Goal: Navigation & Orientation: Find specific page/section

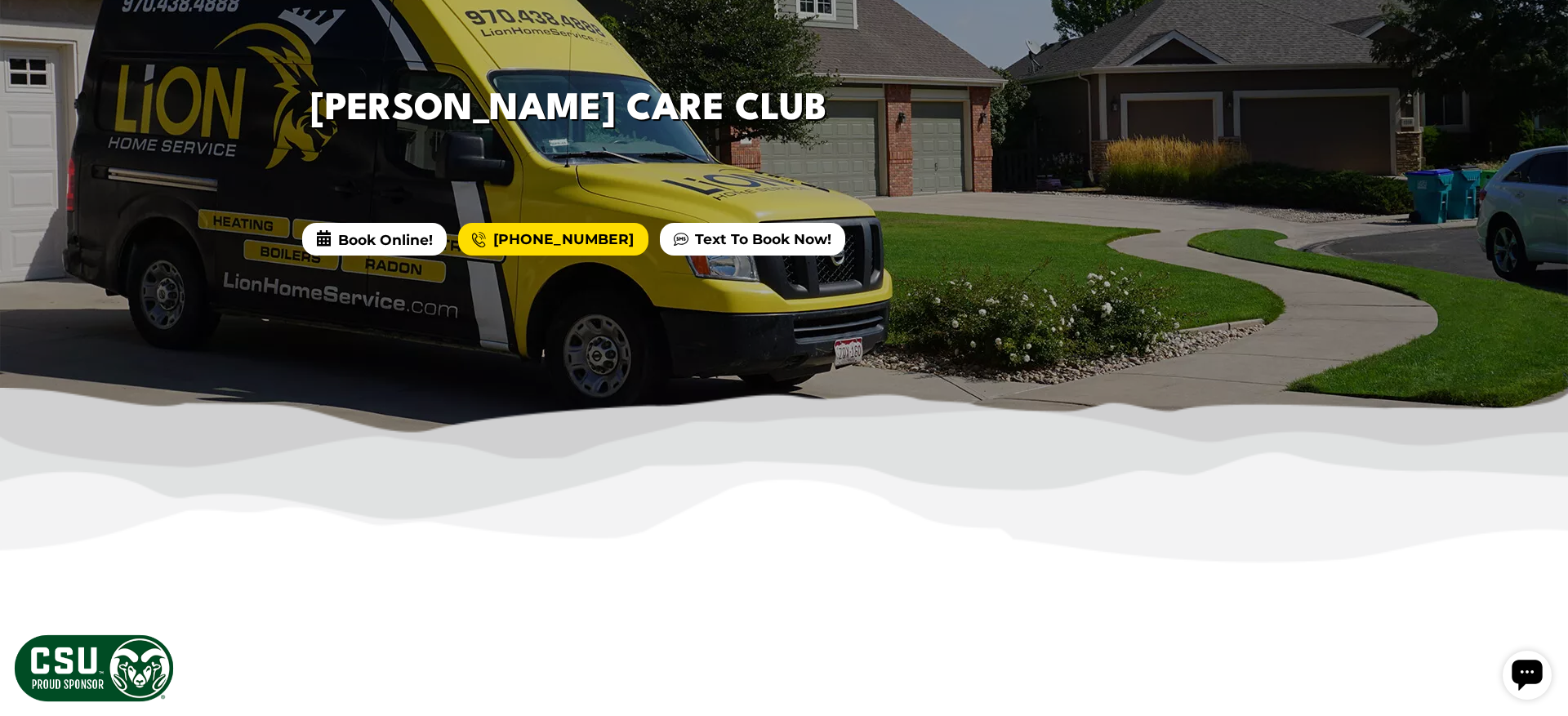
scroll to position [440, 0]
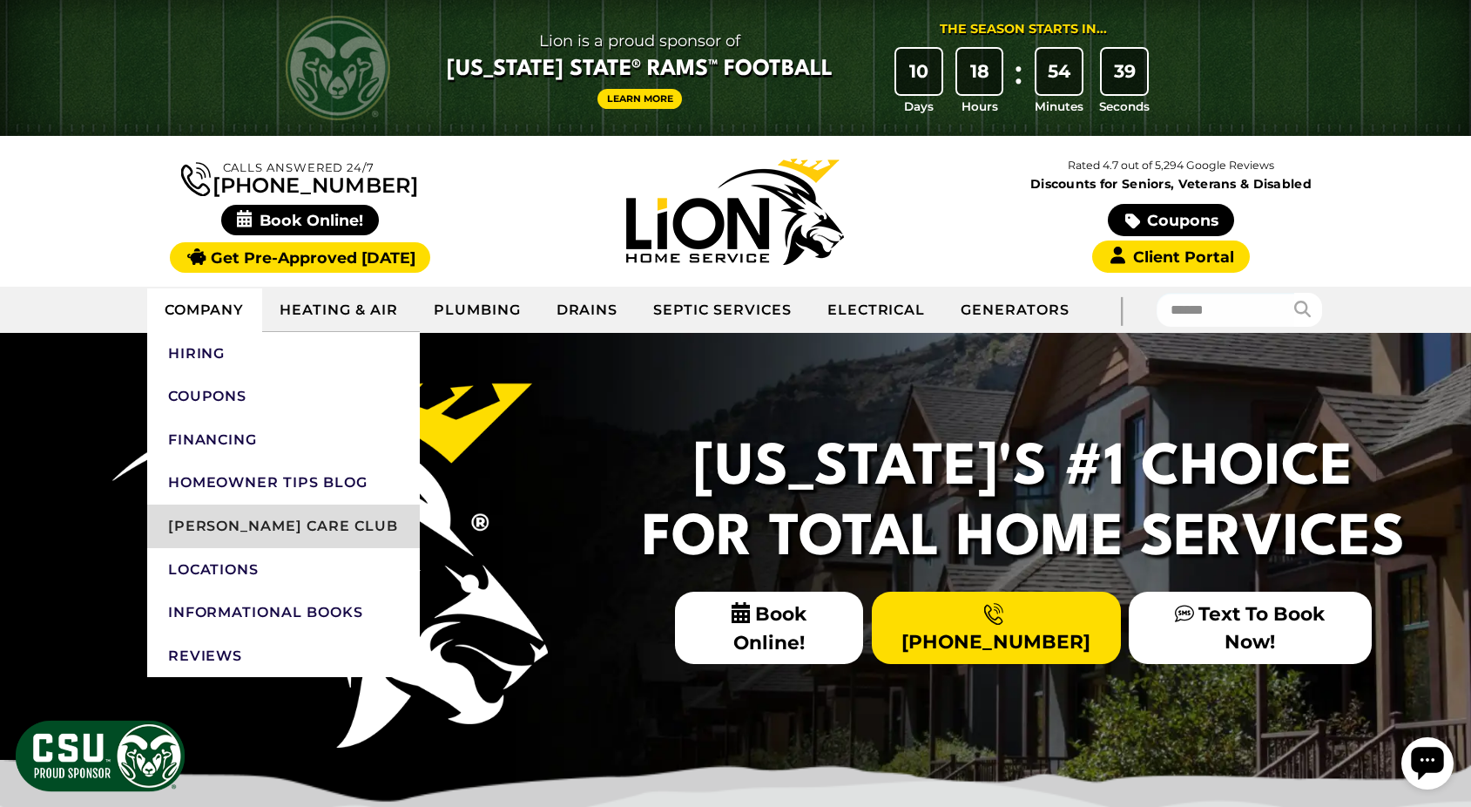
click at [246, 532] on link "[PERSON_NAME] Care Club" at bounding box center [283, 526] width 273 height 44
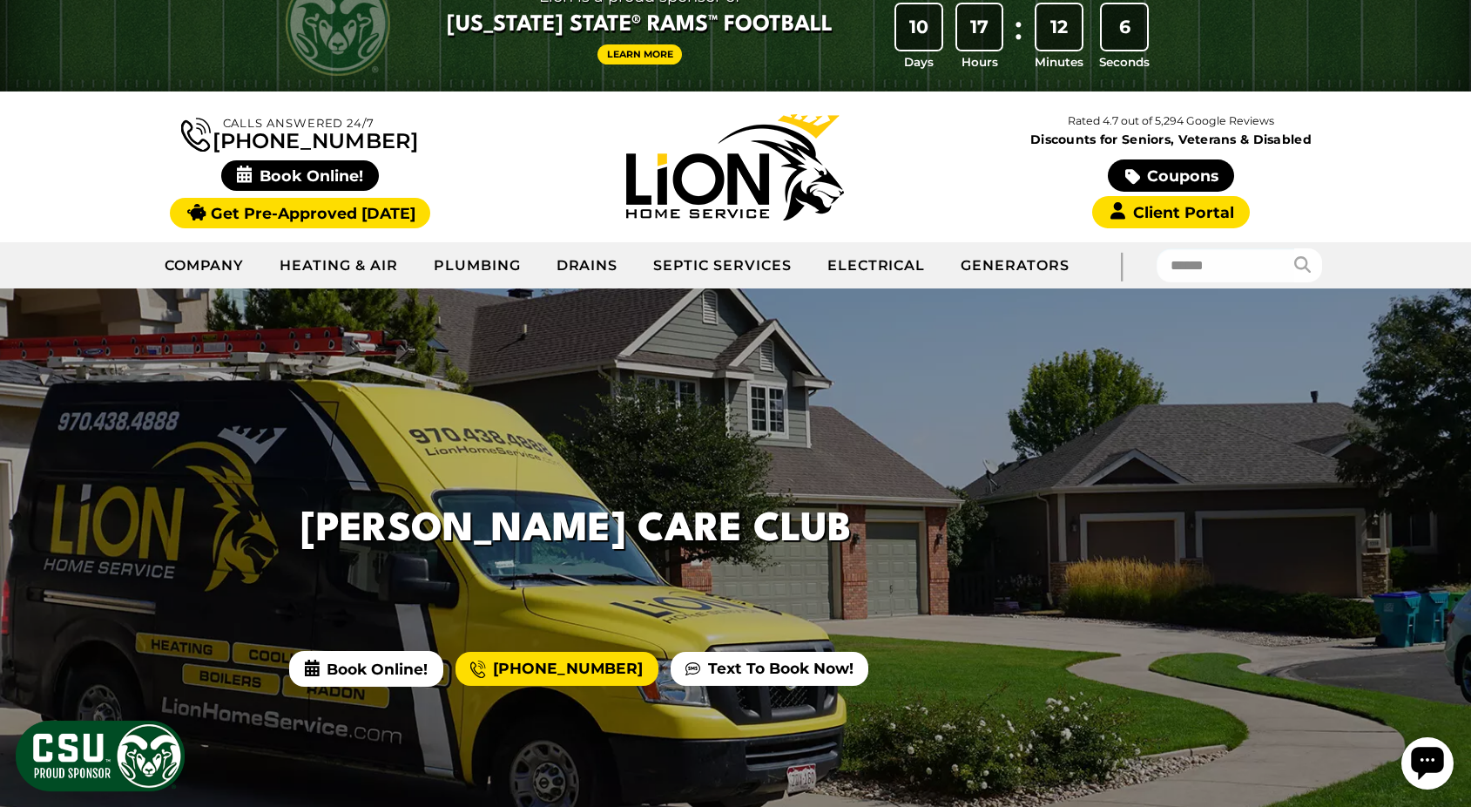
scroll to position [37, 0]
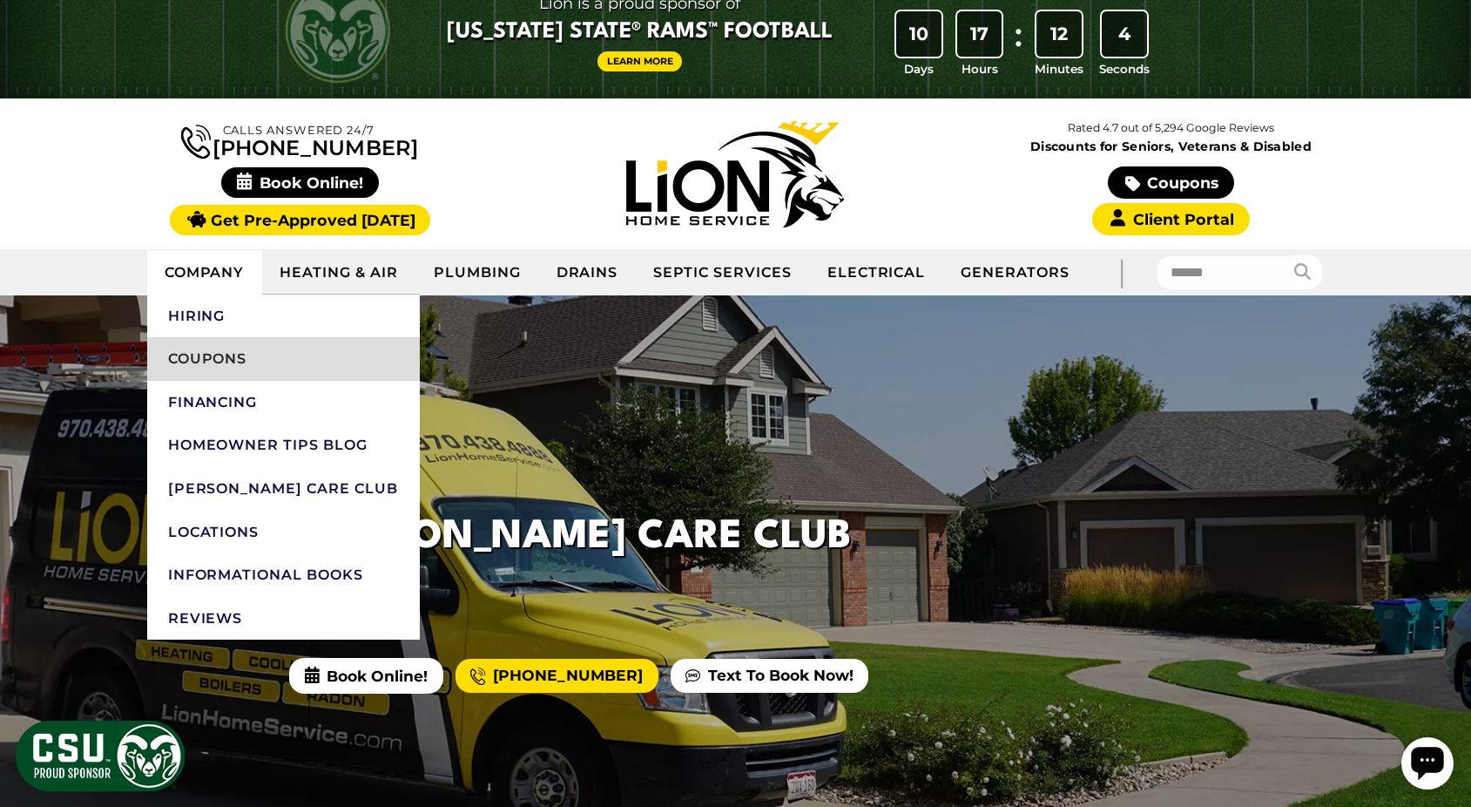
click at [206, 355] on link "Coupons" at bounding box center [283, 359] width 273 height 44
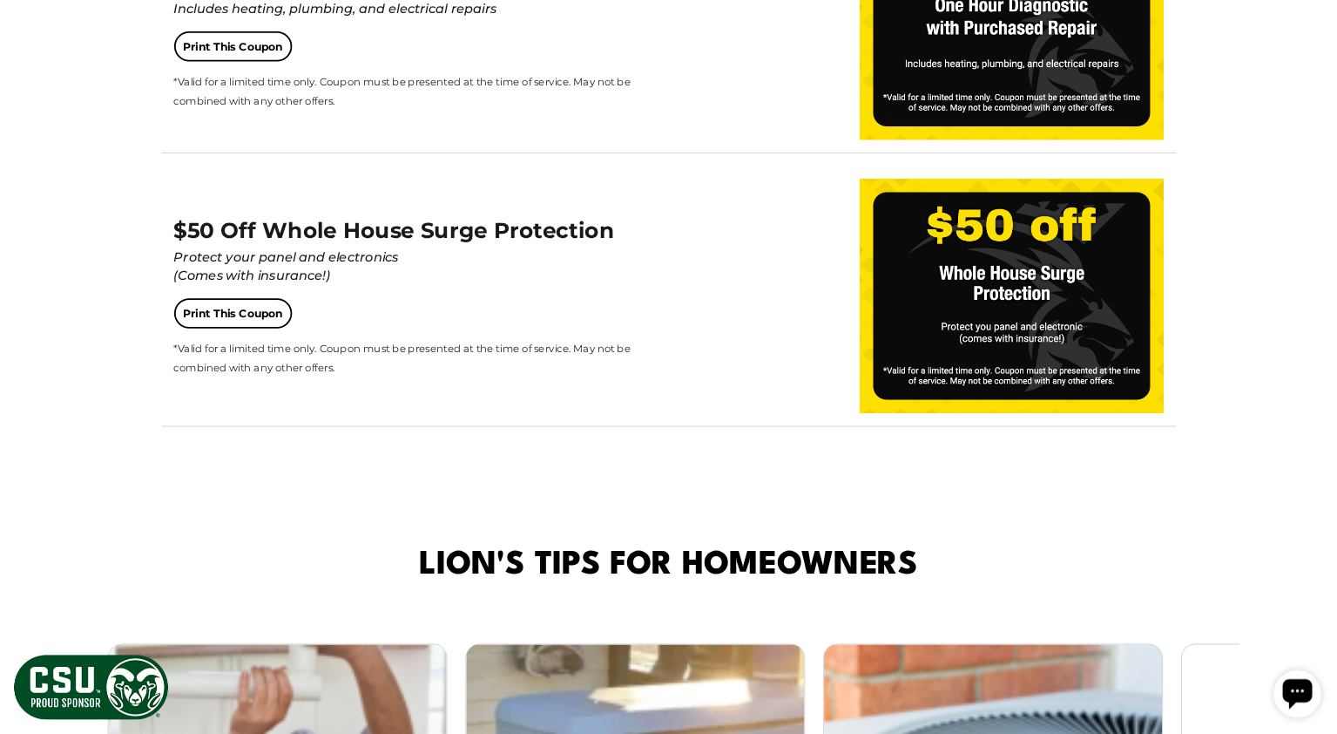
scroll to position [3089, 0]
